Goal: Answer question/provide support: Share knowledge or assist other users

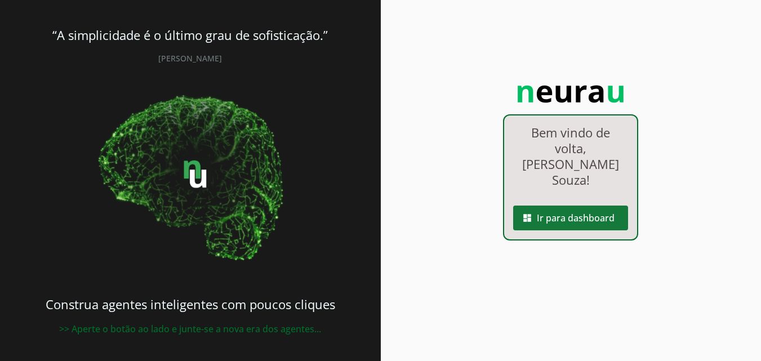
click at [606, 204] on span at bounding box center [570, 217] width 115 height 27
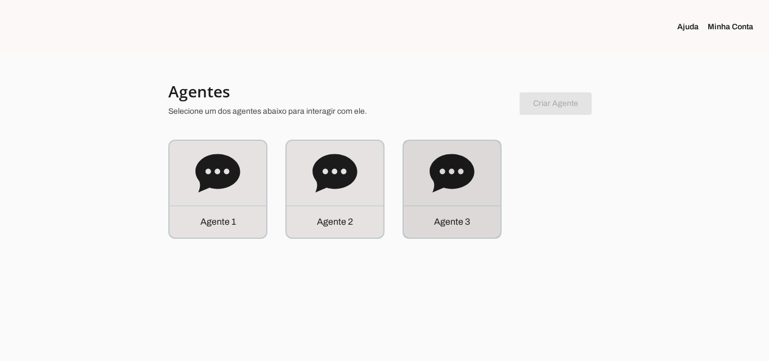
click at [450, 188] on icon at bounding box center [452, 173] width 44 height 38
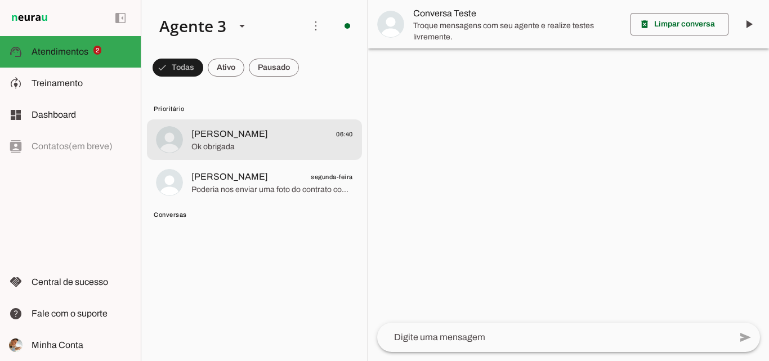
click at [280, 132] on span "[PERSON_NAME] 06:40" at bounding box center [272, 134] width 162 height 14
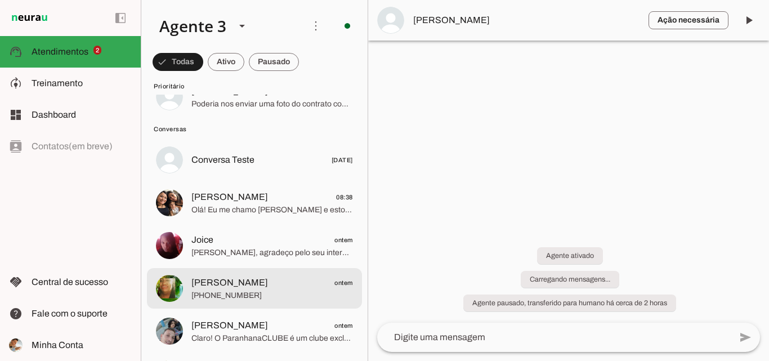
scroll to position [113, 0]
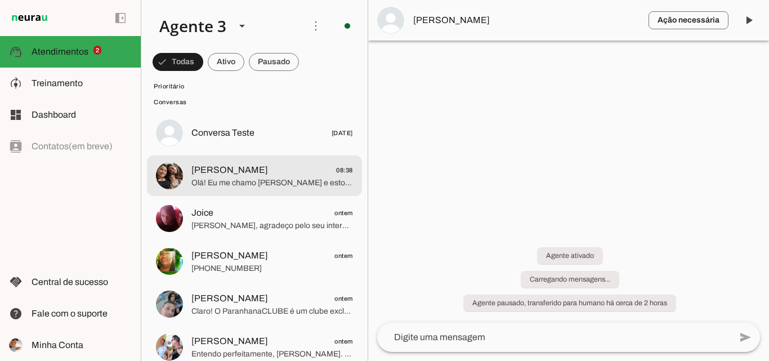
click at [246, 186] on span "Olá! Eu me chamo [PERSON_NAME] e estou muito feliz em poder falar com você. Sou…" at bounding box center [272, 182] width 162 height 11
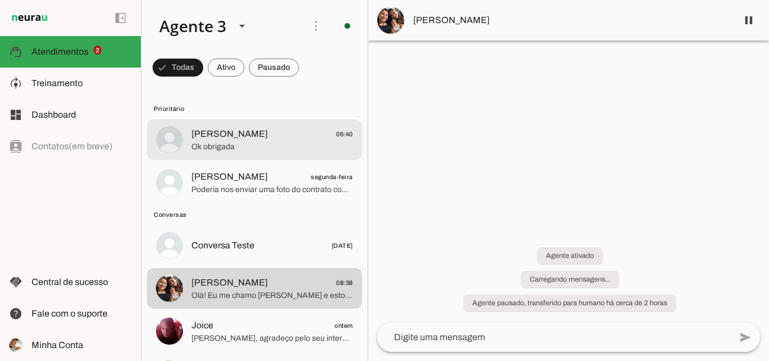
click at [274, 151] on span "Ok obrigada" at bounding box center [272, 146] width 162 height 11
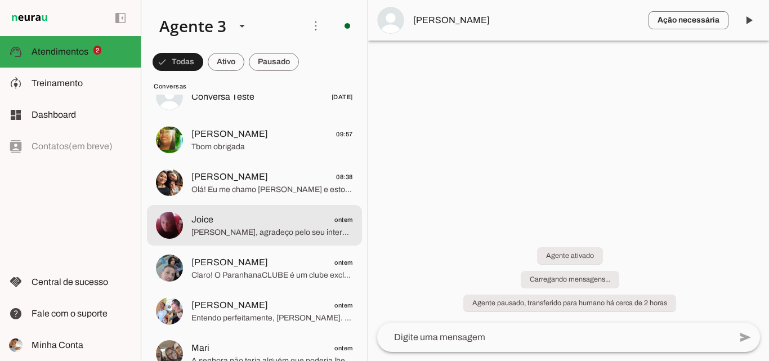
scroll to position [169, 0]
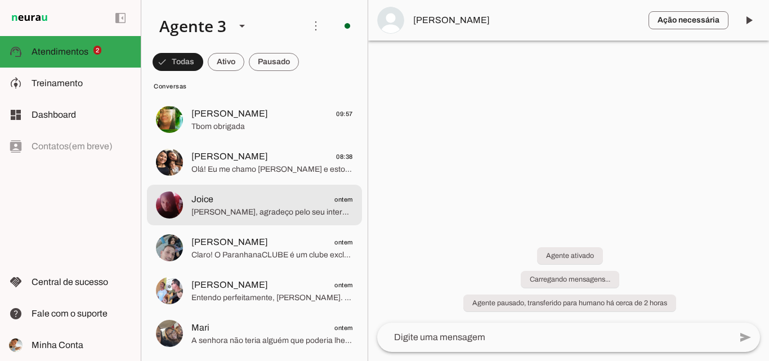
click at [270, 210] on span "[PERSON_NAME], agradeço pelo seu interesse! No entanto, nossa cobertura e rede …" at bounding box center [272, 212] width 162 height 11
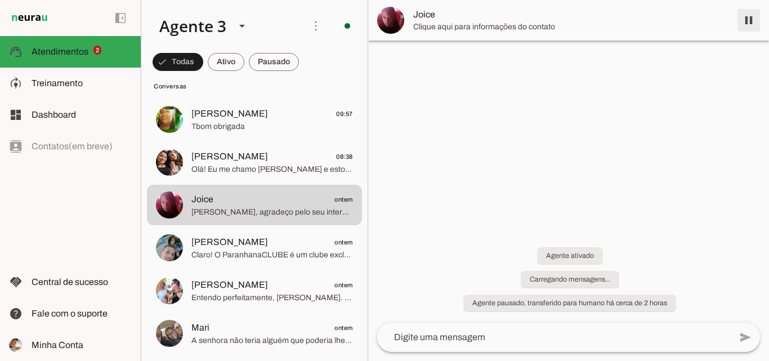
click at [739, 25] on span at bounding box center [748, 20] width 27 height 27
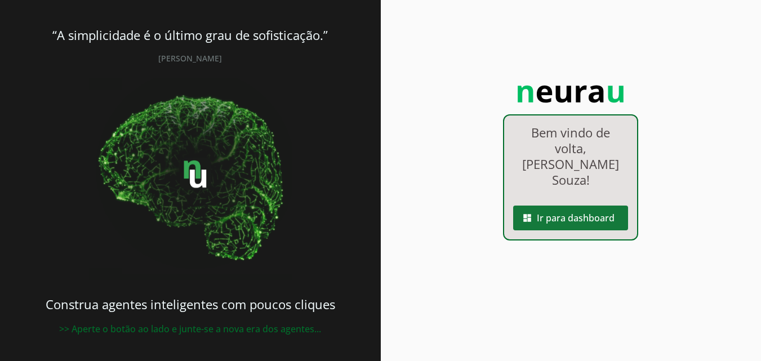
click at [550, 204] on span at bounding box center [570, 217] width 115 height 27
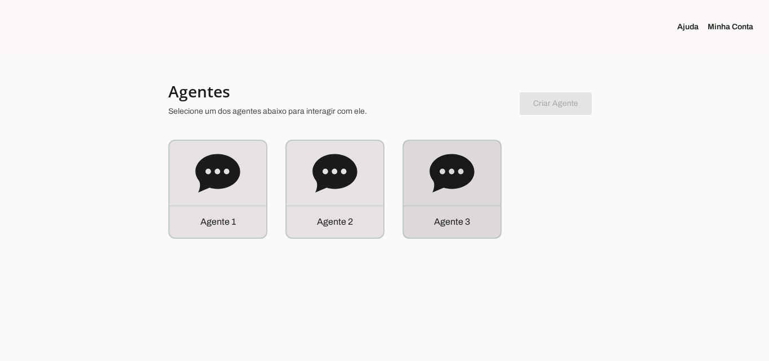
click at [467, 200] on div "Agente 3" at bounding box center [452, 189] width 97 height 97
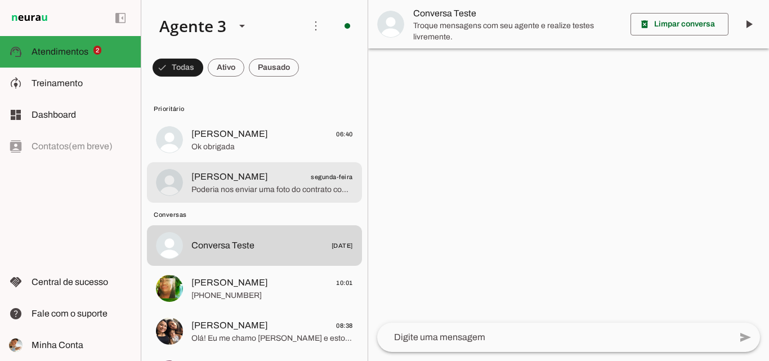
click at [287, 151] on span "Ok obrigada" at bounding box center [272, 146] width 162 height 11
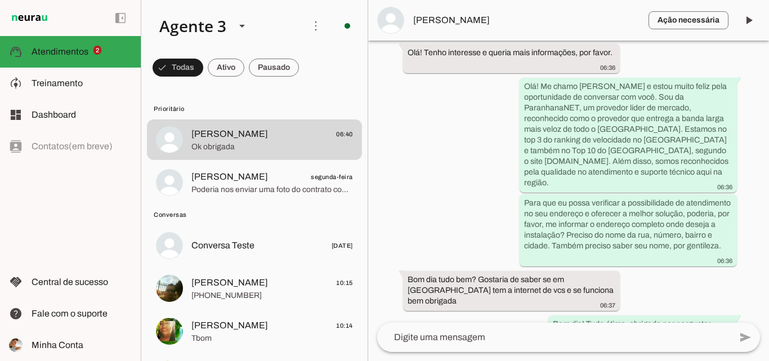
scroll to position [88, 0]
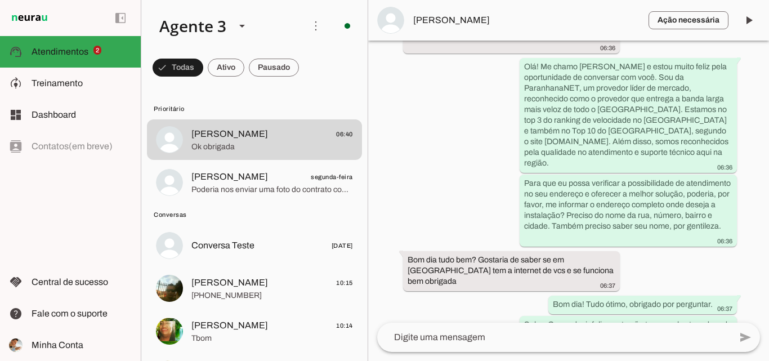
click at [559, 10] on md-item "Ação necessária O Agente detectou que uma ação humana é necessária, resolva a q…" at bounding box center [568, 20] width 401 height 41
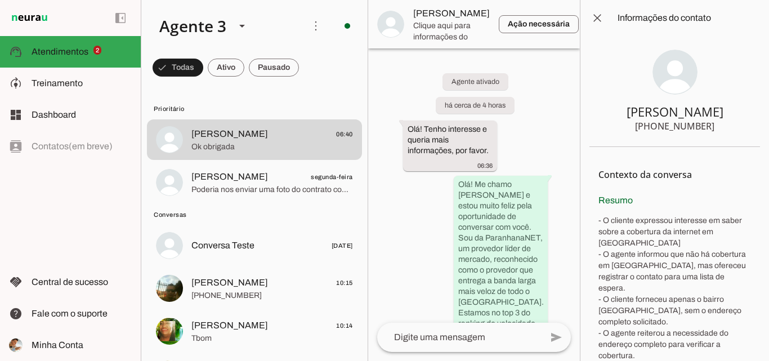
drag, startPoint x: 653, startPoint y: 124, endPoint x: 713, endPoint y: 128, distance: 60.4
click at [713, 128] on section "Jura Gomes +55 5496061771" at bounding box center [674, 91] width 171 height 111
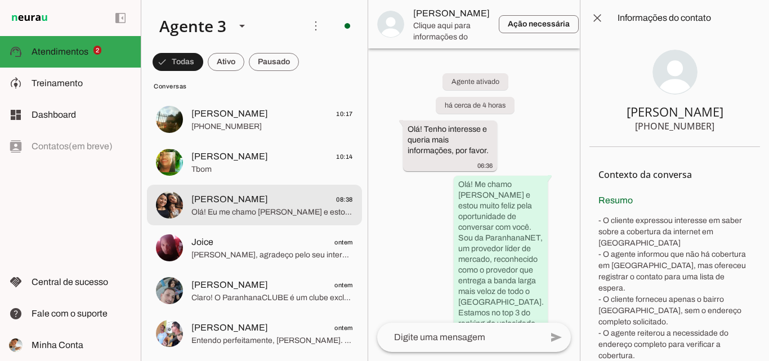
click at [269, 208] on span "Olá! Eu me chamo [PERSON_NAME] e estou muito feliz em poder falar com você. Sou…" at bounding box center [272, 212] width 162 height 11
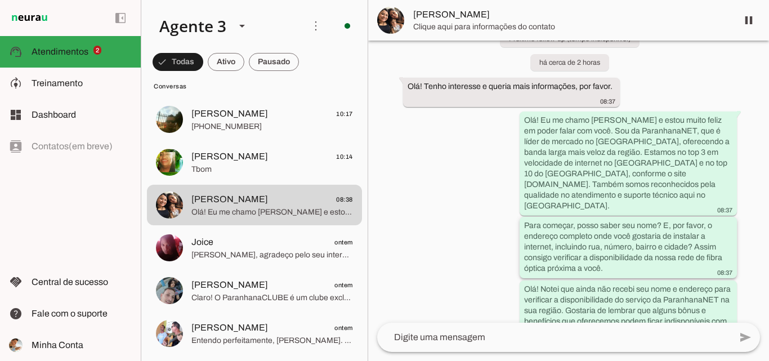
scroll to position [108, 0]
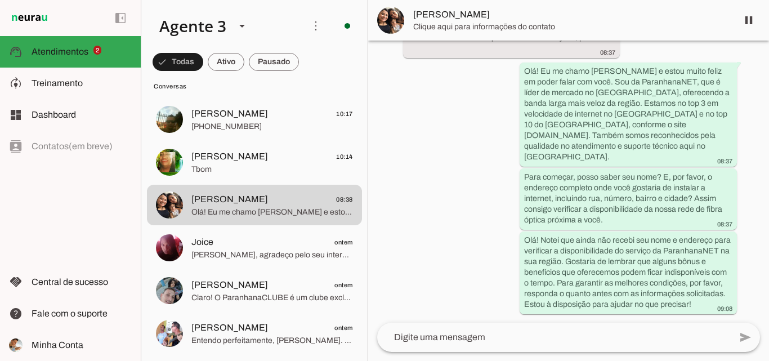
click at [562, 19] on span "[PERSON_NAME]" at bounding box center [570, 15] width 315 height 14
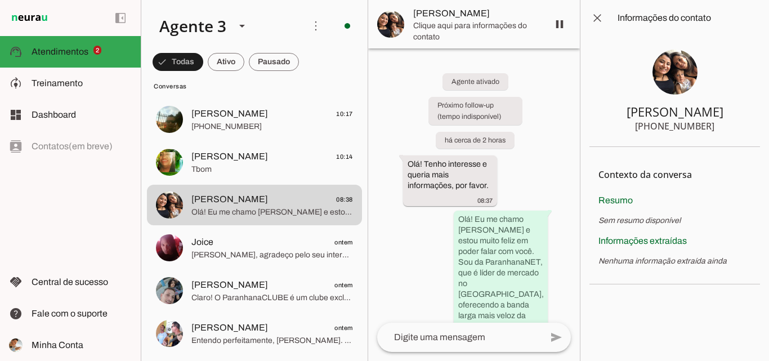
drag, startPoint x: 659, startPoint y: 126, endPoint x: 716, endPoint y: 123, distance: 56.3
click at [716, 123] on section "Beatriz +55 5198769169" at bounding box center [674, 91] width 171 height 111
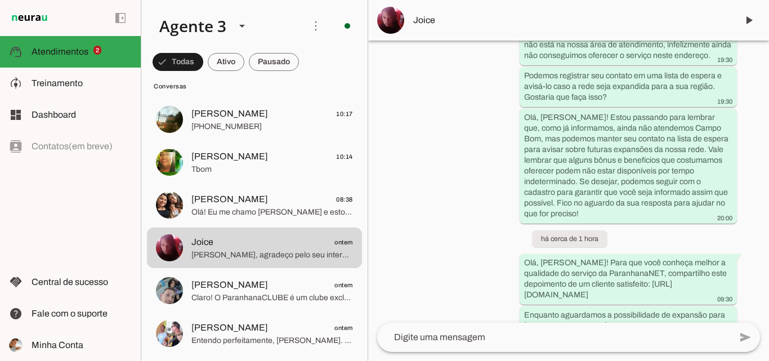
scroll to position [513, 0]
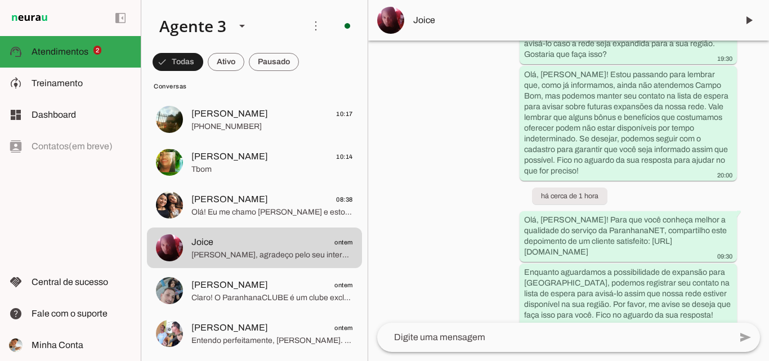
click at [433, 26] on span "Joice" at bounding box center [570, 21] width 315 height 14
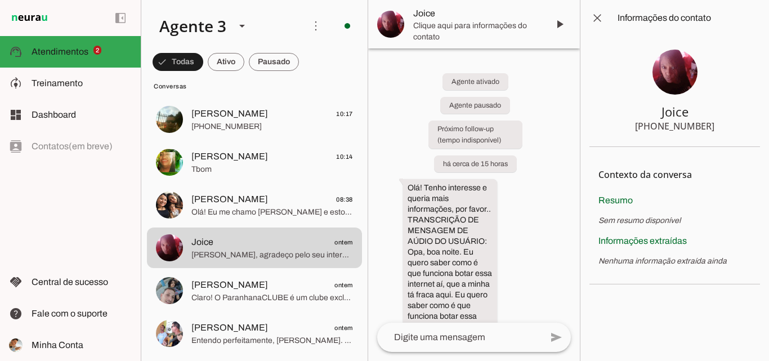
drag, startPoint x: 659, startPoint y: 128, endPoint x: 734, endPoint y: 129, distance: 75.5
click at [734, 129] on section "Joice +55 5195214048" at bounding box center [674, 91] width 171 height 111
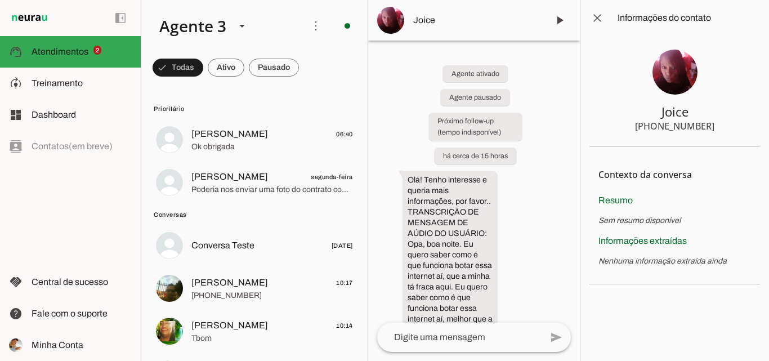
click at [236, 162] on lit-virtualizer "Jura Gomes 06:40 Ok obrigada Luís Lima segunda-feira Poderia nos enviar uma fot…" at bounding box center [254, 162] width 226 height 86
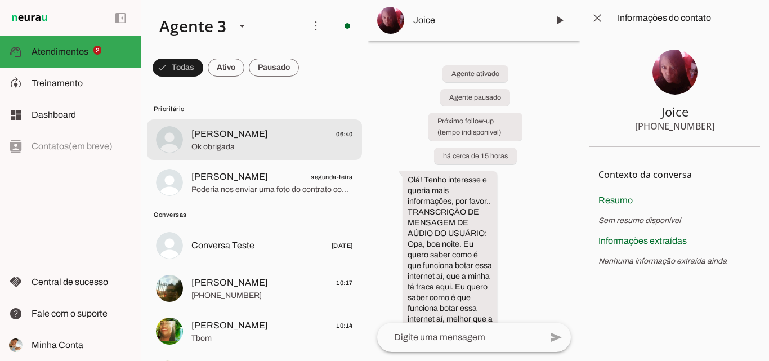
click at [245, 141] on span "Ok obrigada" at bounding box center [272, 146] width 162 height 11
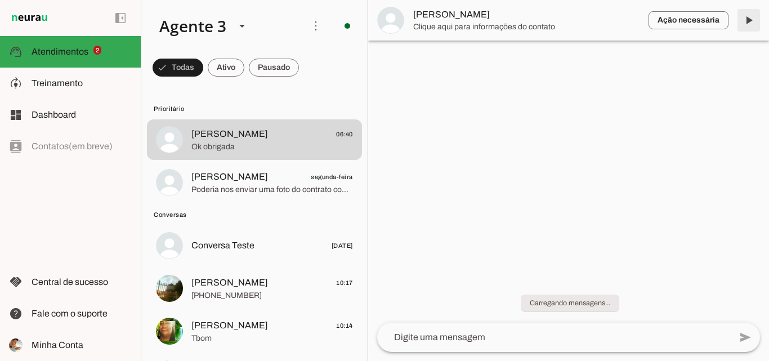
click at [753, 15] on span at bounding box center [748, 20] width 27 height 27
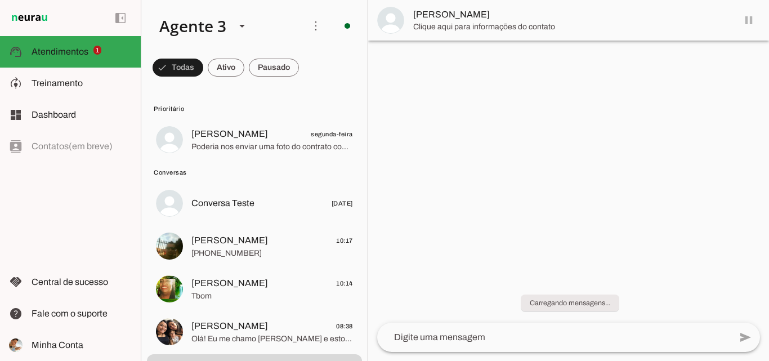
click at [748, 22] on md-item "[PERSON_NAME]" at bounding box center [568, 20] width 401 height 41
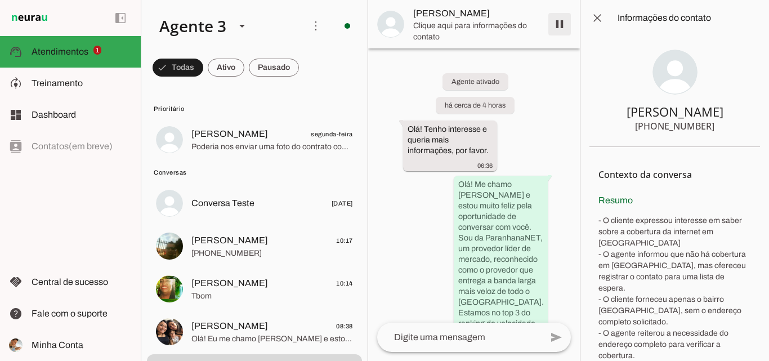
click at [563, 27] on span at bounding box center [559, 24] width 27 height 27
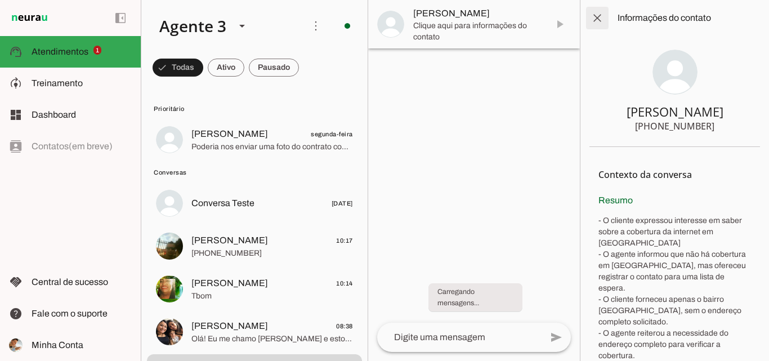
click at [604, 20] on span at bounding box center [597, 18] width 27 height 27
